Goal: Information Seeking & Learning: Learn about a topic

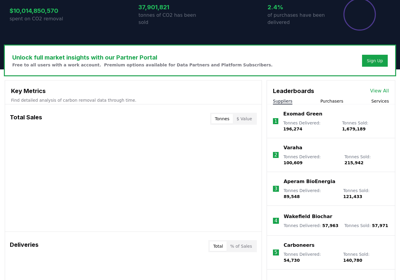
scroll to position [140, 0]
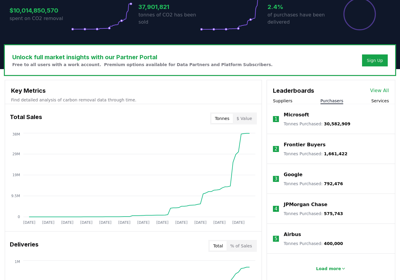
click at [316, 101] on button "Purchasers" at bounding box center [331, 101] width 23 height 6
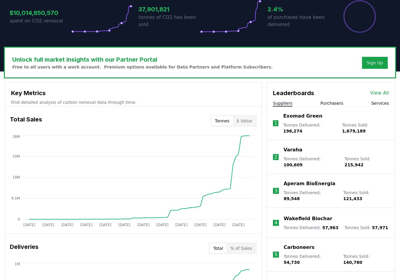
scroll to position [137, 0]
click at [285, 103] on button "Suppliers" at bounding box center [282, 103] width 19 height 6
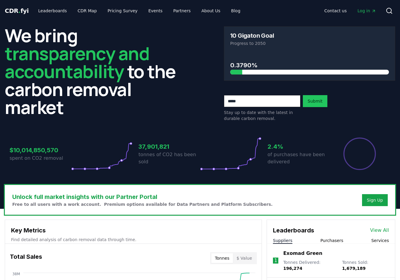
scroll to position [0, 0]
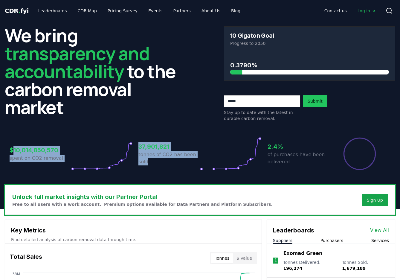
drag, startPoint x: 12, startPoint y: 149, endPoint x: 164, endPoint y: 170, distance: 153.9
click at [164, 170] on div "$10,014,850,570 spent on CO2 removal 37,901,821 tonnes of CO2 has been sold 2.4…" at bounding box center [200, 153] width 381 height 33
click at [197, 161] on p "tonnes of CO2 has been sold" at bounding box center [169, 158] width 62 height 14
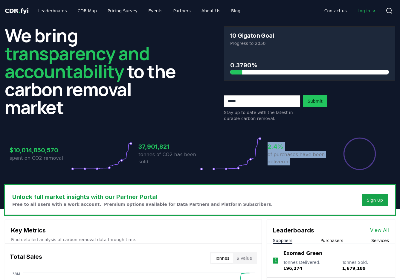
drag, startPoint x: 297, startPoint y: 163, endPoint x: 226, endPoint y: 142, distance: 74.4
click at [224, 142] on div "$10,014,850,570 spent on CO2 removal 37,901,821 tonnes of CO2 has been sold 2.4…" at bounding box center [200, 153] width 381 height 33
click at [230, 141] on icon at bounding box center [231, 153] width 62 height 33
drag, startPoint x: 302, startPoint y: 163, endPoint x: 164, endPoint y: 140, distance: 139.9
click at [155, 143] on div "$10,014,850,570 spent on CO2 removal 37,901,821 tonnes of CO2 has been sold 2.4…" at bounding box center [200, 153] width 381 height 33
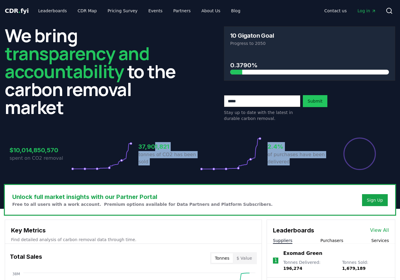
click at [202, 136] on div "$10,014,850,570 spent on CO2 removal 37,901,821 tonnes of CO2 has been sold 2.4…" at bounding box center [200, 150] width 390 height 50
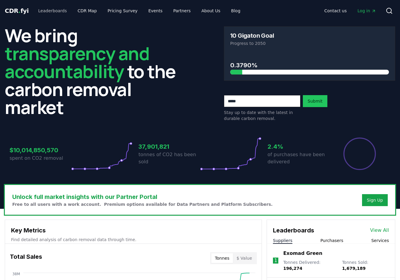
click at [50, 11] on link "Leaderboards" at bounding box center [52, 10] width 38 height 11
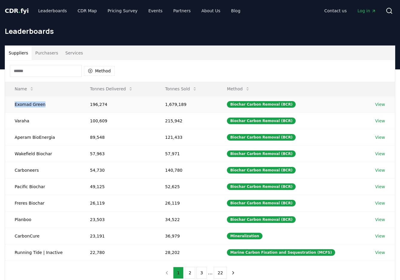
drag, startPoint x: 15, startPoint y: 105, endPoint x: 49, endPoint y: 105, distance: 33.8
click at [49, 105] on td "Exomad Green" at bounding box center [42, 104] width 75 height 16
click at [278, 105] on div "Biochar Carbon Removal (BCR)" at bounding box center [261, 104] width 69 height 7
click at [316, 104] on link "View" at bounding box center [380, 104] width 10 height 6
